Goal: Information Seeking & Learning: Understand process/instructions

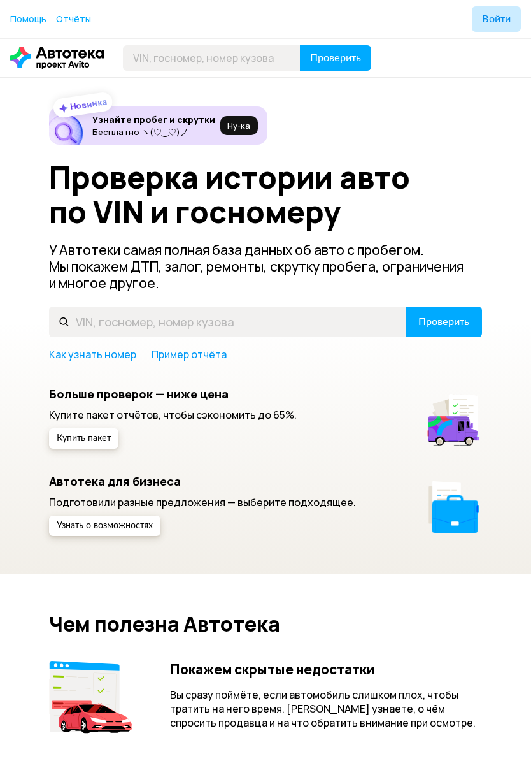
click at [93, 361] on link "Как узнать номер" at bounding box center [92, 354] width 87 height 14
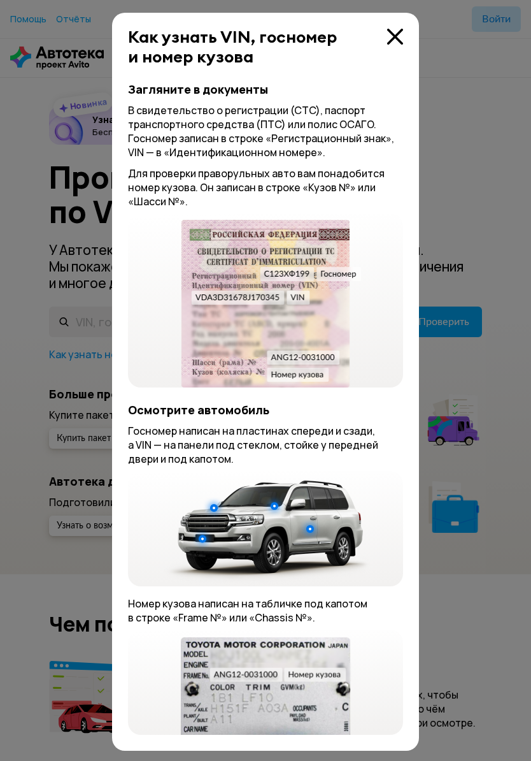
click at [152, 361] on link "Пример отчёта" at bounding box center [189, 354] width 75 height 14
click at [310, 53] on span "Проверить" at bounding box center [335, 58] width 51 height 10
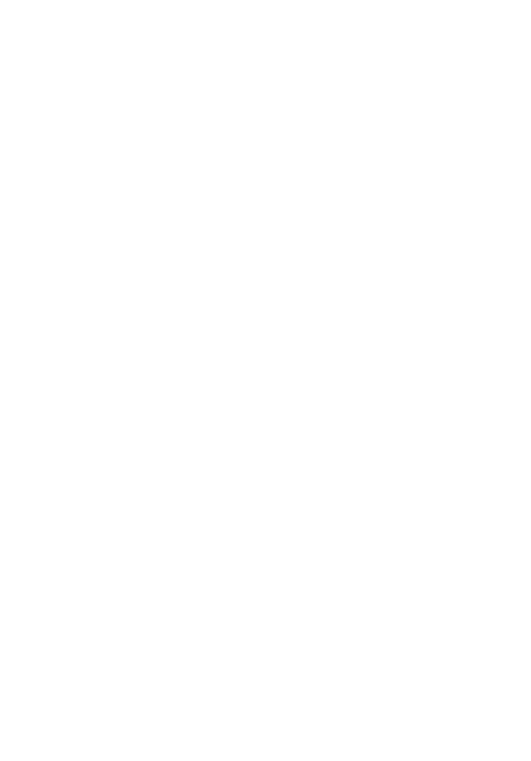
click at [0, 0] on span "Помощь" at bounding box center [0, 0] width 0 height 0
